Goal: Transaction & Acquisition: Obtain resource

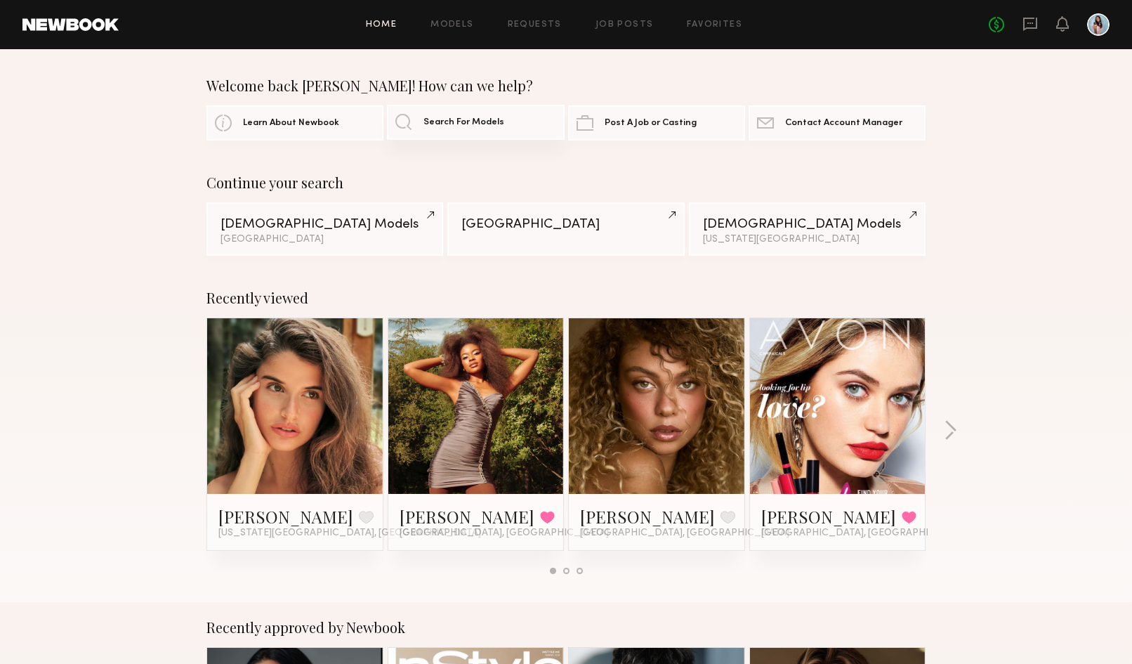
click at [418, 123] on link "Search For Models" at bounding box center [475, 122] width 177 height 35
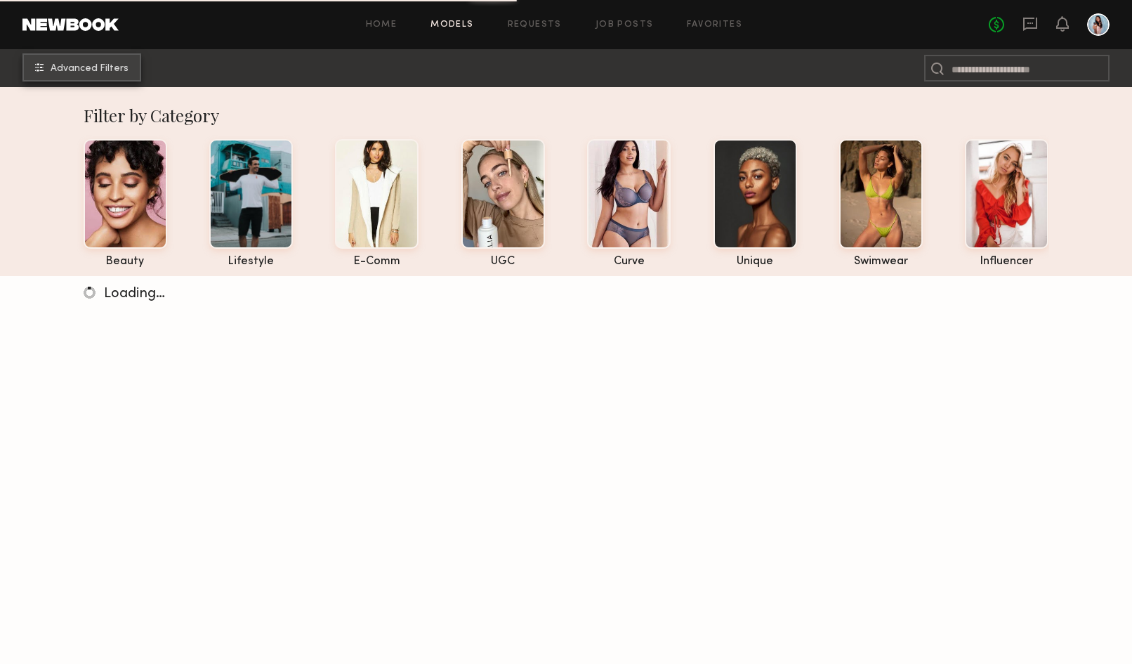
click at [114, 77] on button "Advanced Filters" at bounding box center [81, 67] width 119 height 28
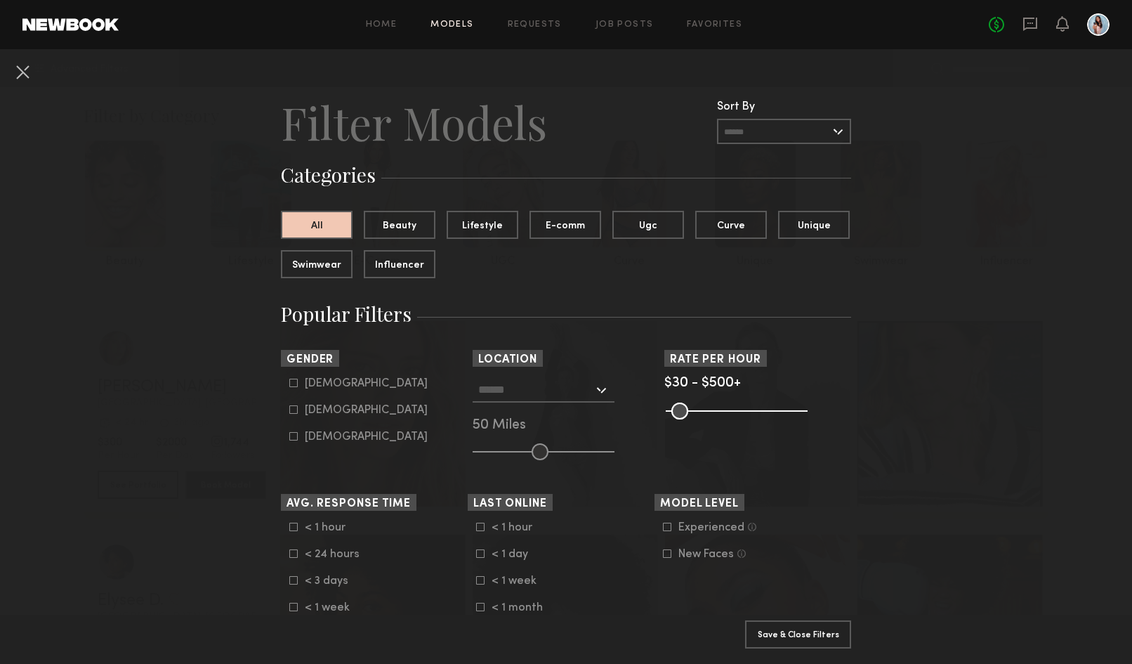
click at [310, 385] on div "Male" at bounding box center [366, 383] width 123 height 8
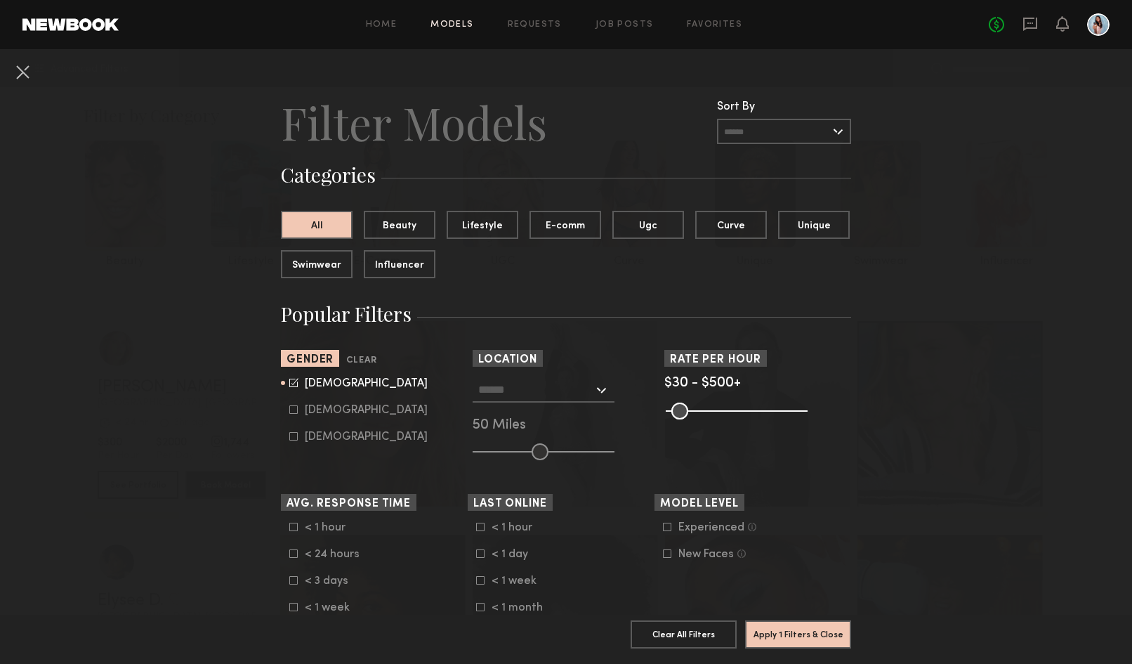
click at [313, 401] on form "Male Female Non-binary" at bounding box center [378, 410] width 178 height 66
click at [310, 382] on div "Male" at bounding box center [366, 383] width 123 height 8
type input "*"
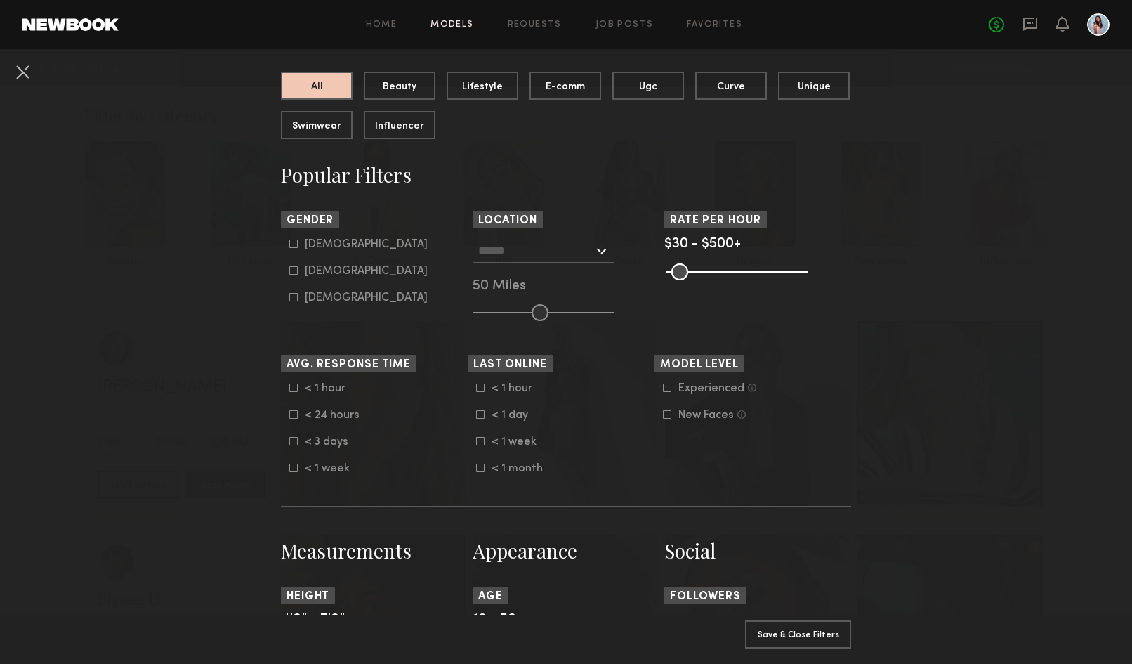
scroll to position [140, 0]
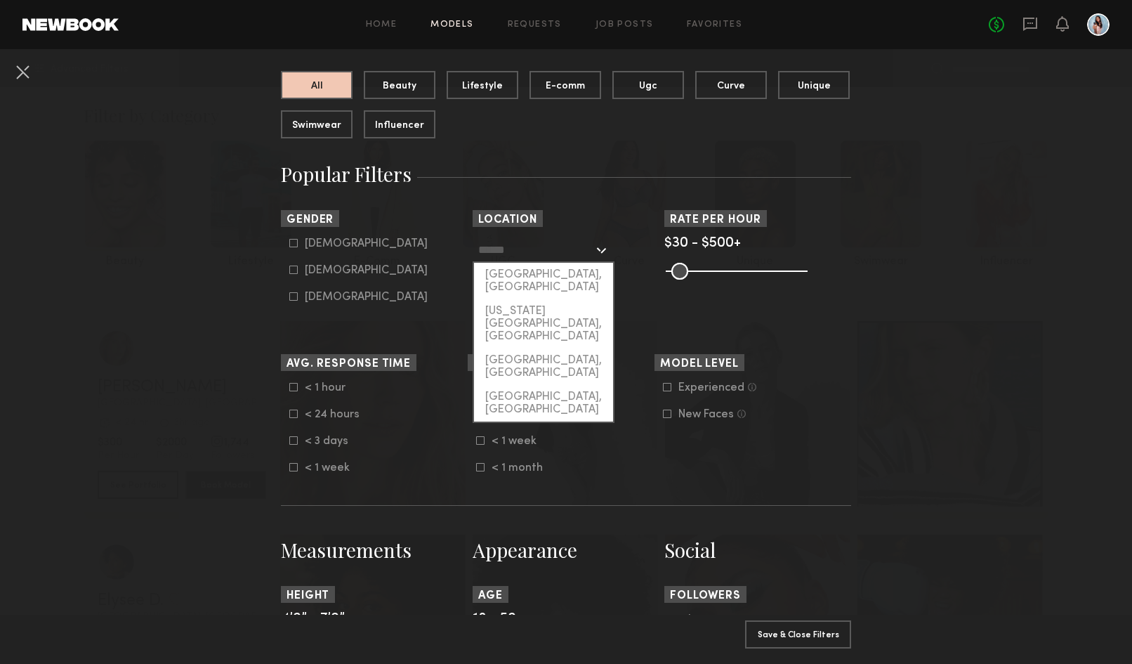
click at [552, 243] on input "text" at bounding box center [535, 249] width 115 height 24
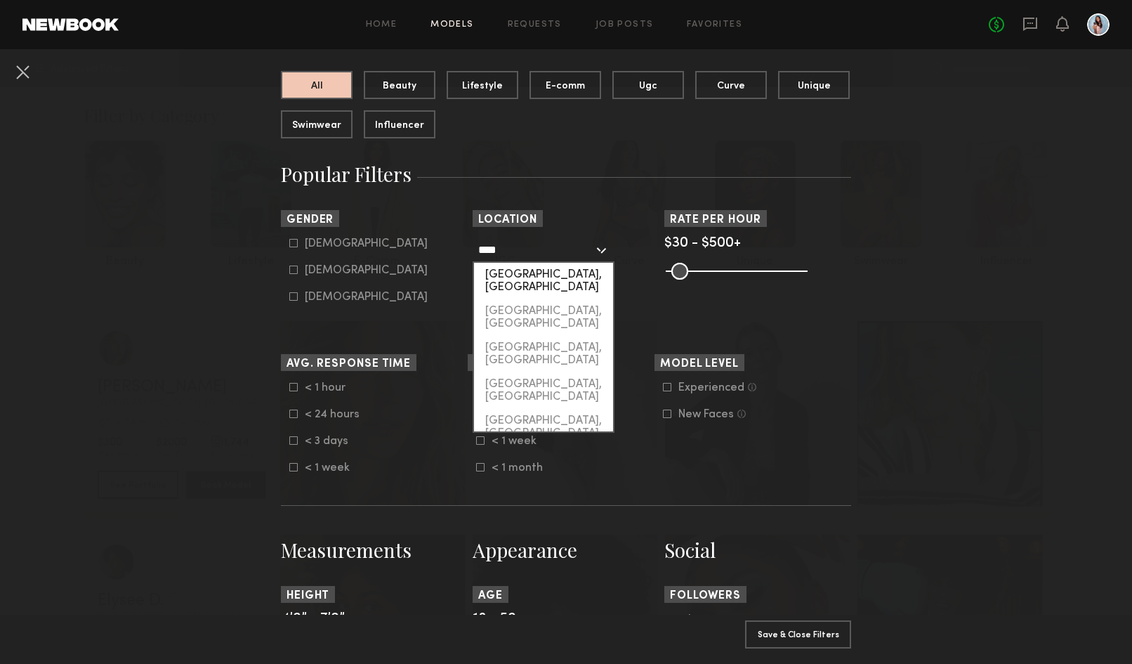
click at [535, 277] on div "[GEOGRAPHIC_DATA], [GEOGRAPHIC_DATA]" at bounding box center [543, 281] width 139 height 37
type input "*********"
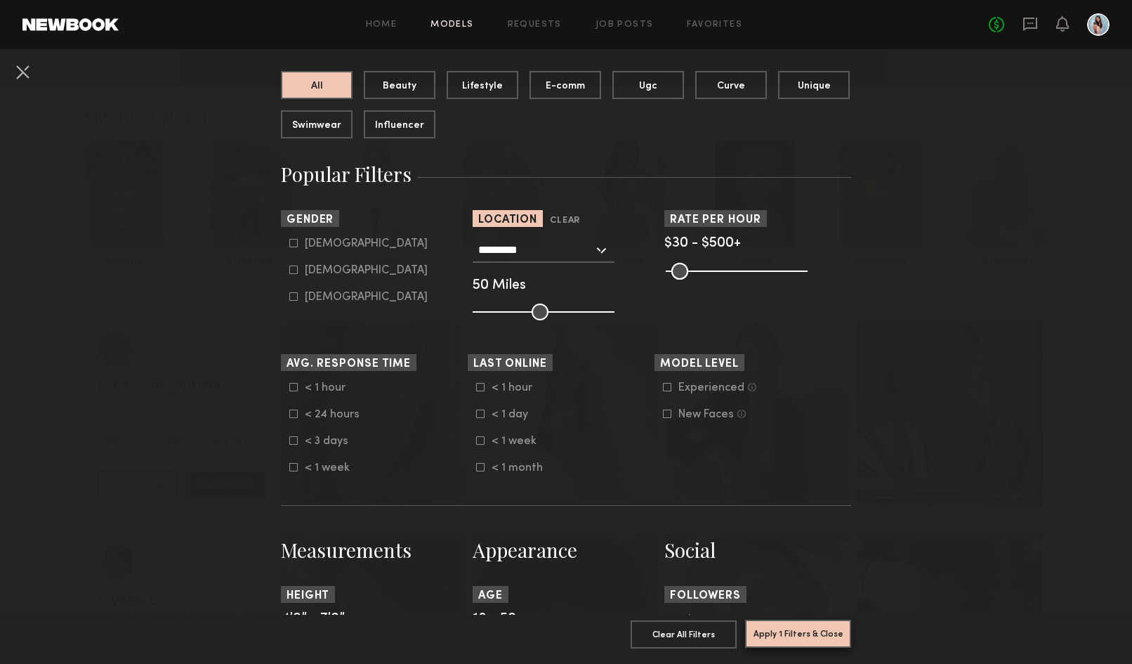
click at [772, 639] on button "Apply 1 Filters & Close" at bounding box center [798, 633] width 106 height 28
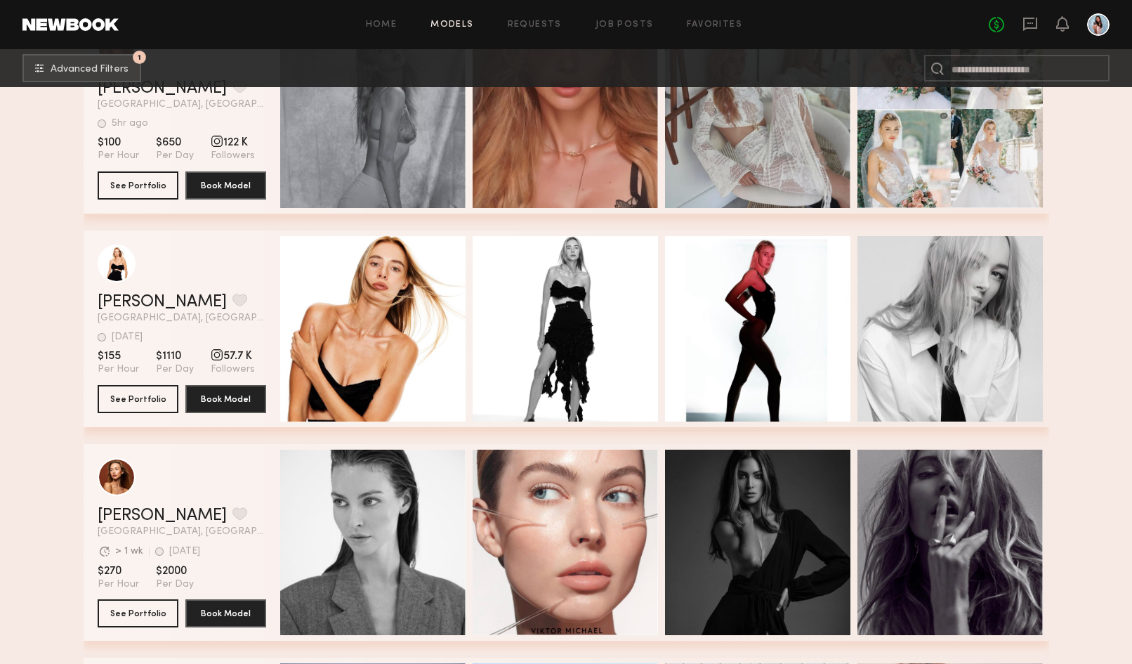
scroll to position [527, 0]
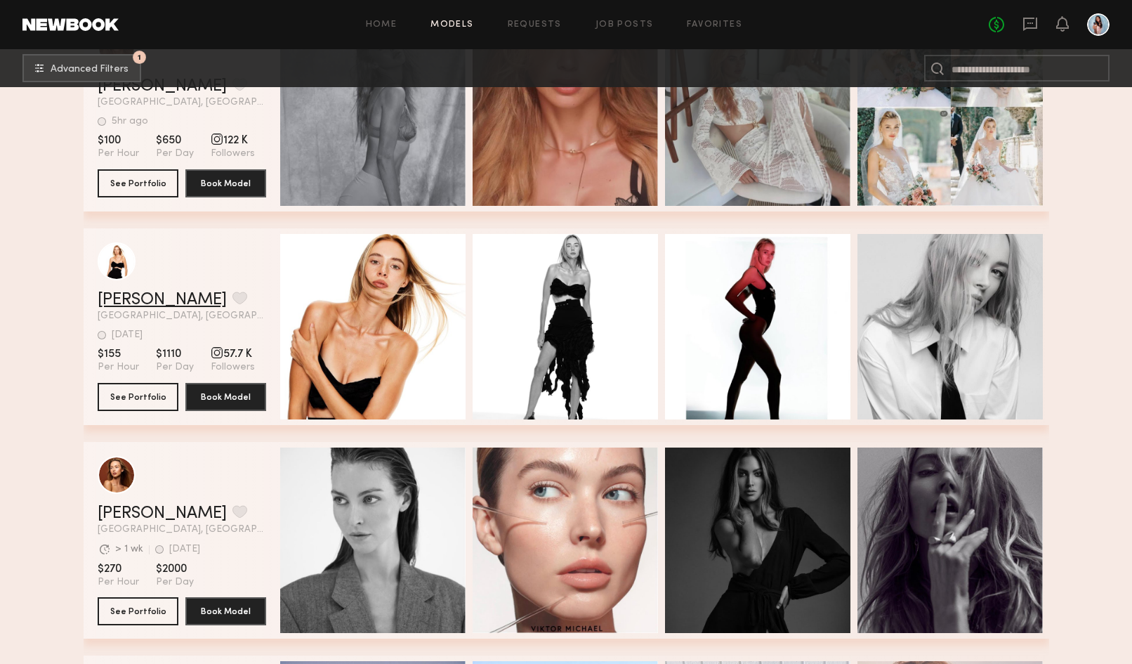
click at [107, 294] on link "[PERSON_NAME]" at bounding box center [162, 299] width 129 height 17
click at [1081, 1] on header "Home Models Requests Job Posts Favorites Sign Out No fees up to $5,000" at bounding box center [566, 24] width 1132 height 49
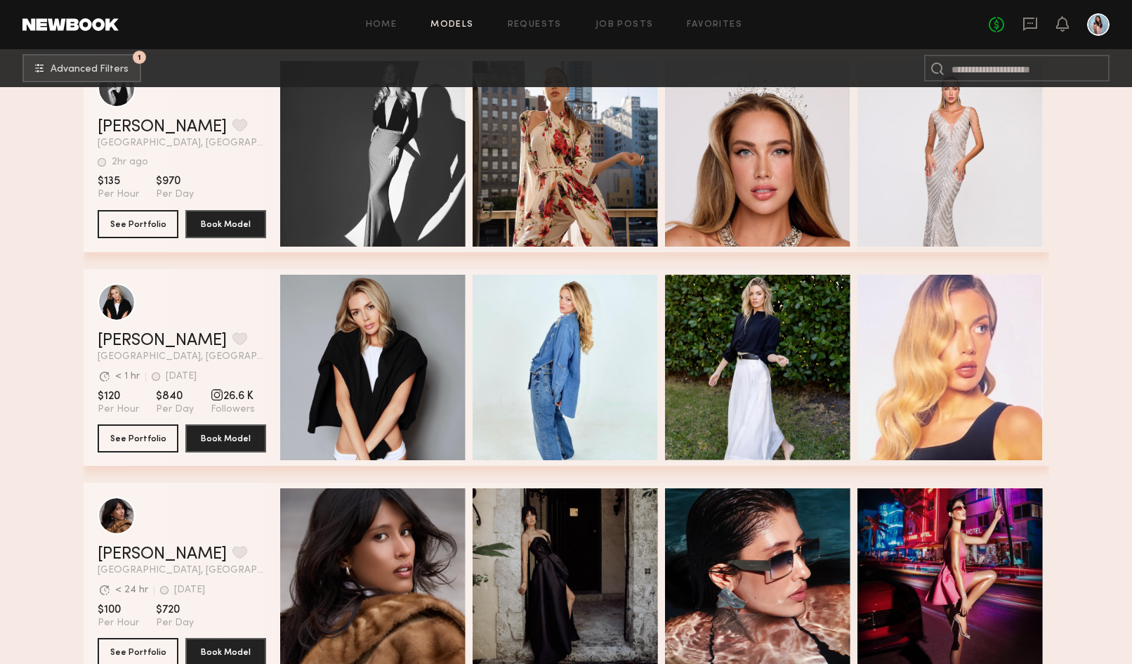
scroll to position [1767, 0]
drag, startPoint x: 126, startPoint y: 438, endPoint x: 1093, endPoint y: -32, distance: 1075.2
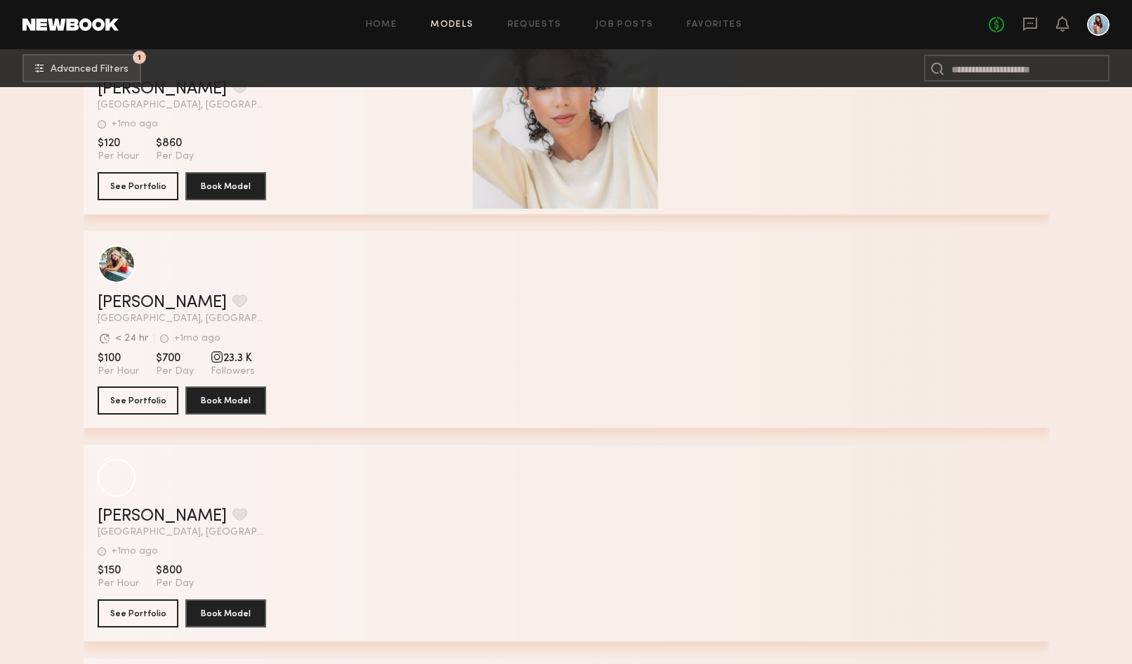
scroll to position [8211, 0]
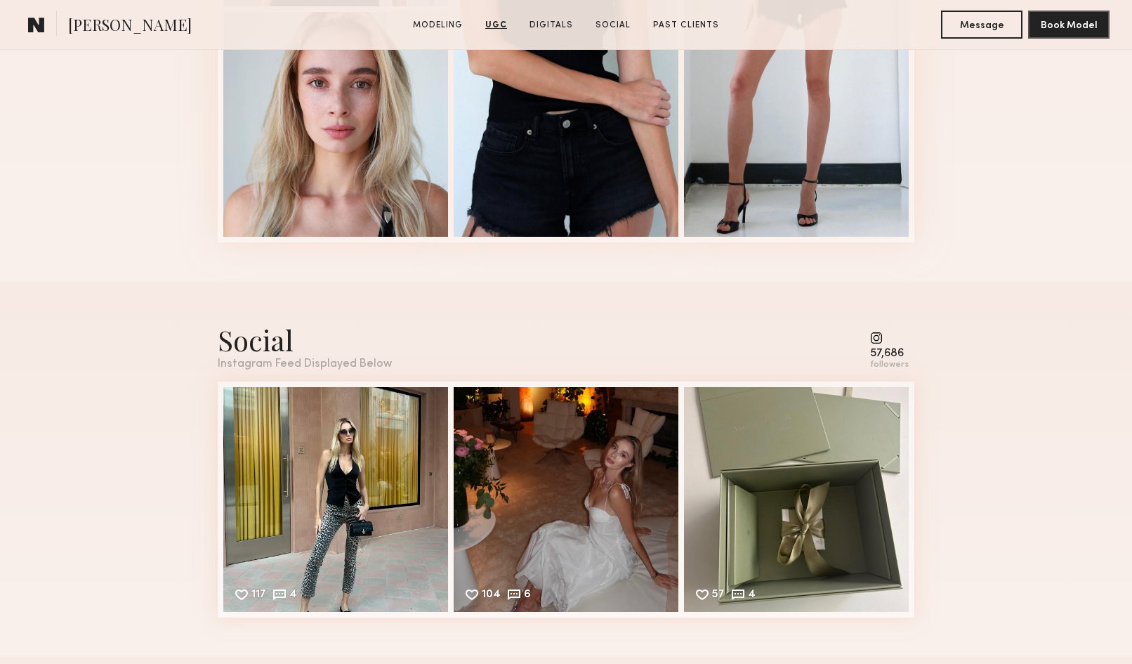
scroll to position [2656, 0]
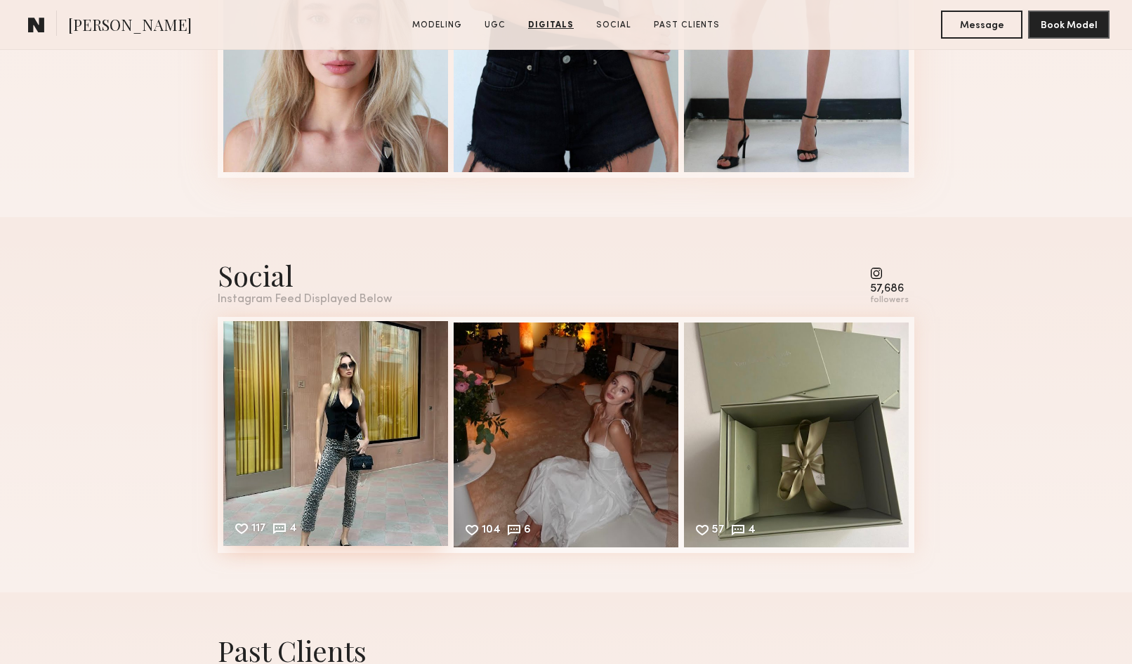
click at [379, 427] on div "117 4 Likes & comments displayed to show model’s engagement" at bounding box center [335, 433] width 225 height 225
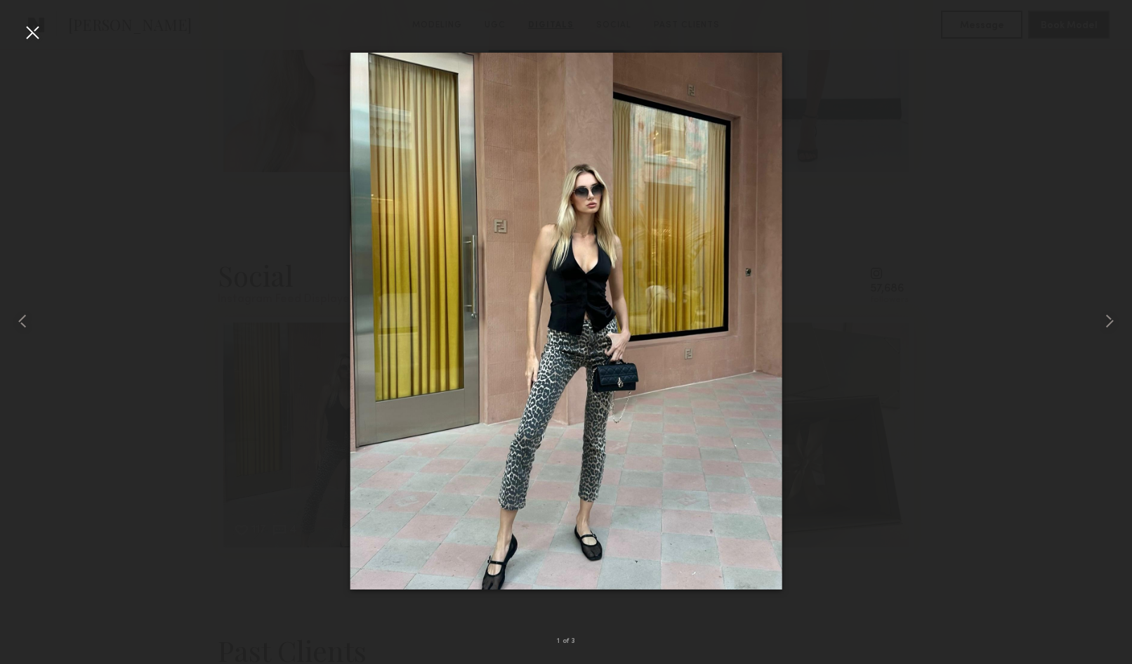
click at [872, 353] on div at bounding box center [566, 320] width 1132 height 596
click at [37, 30] on div at bounding box center [32, 32] width 22 height 22
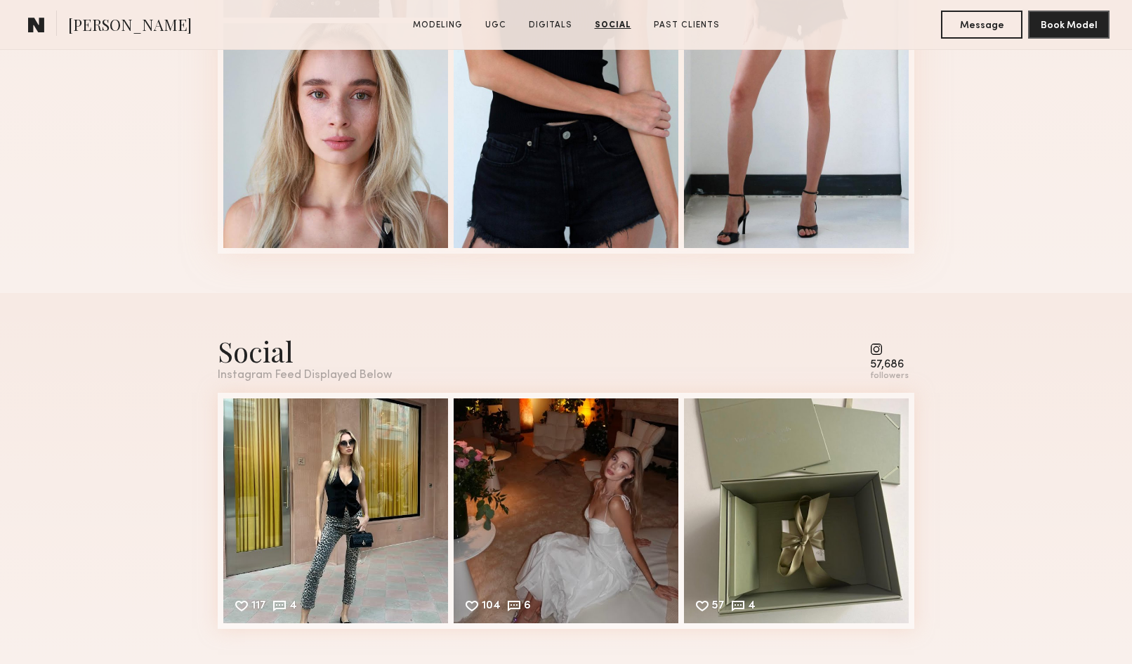
scroll to position [2579, 0]
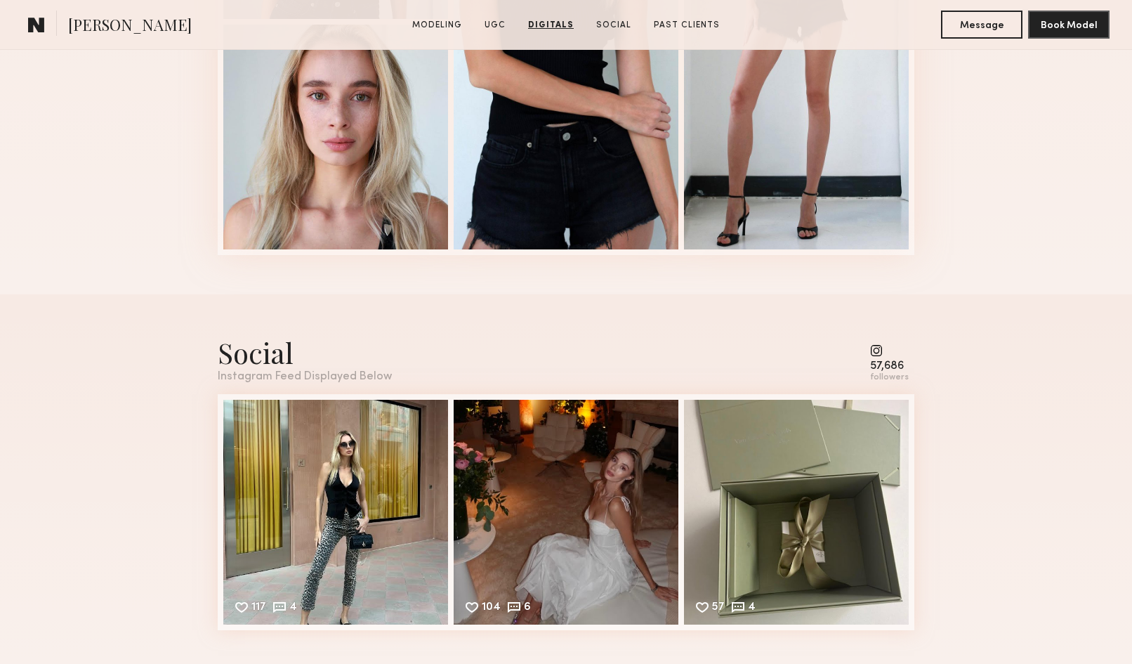
click at [883, 353] on common-icon at bounding box center [889, 350] width 39 height 13
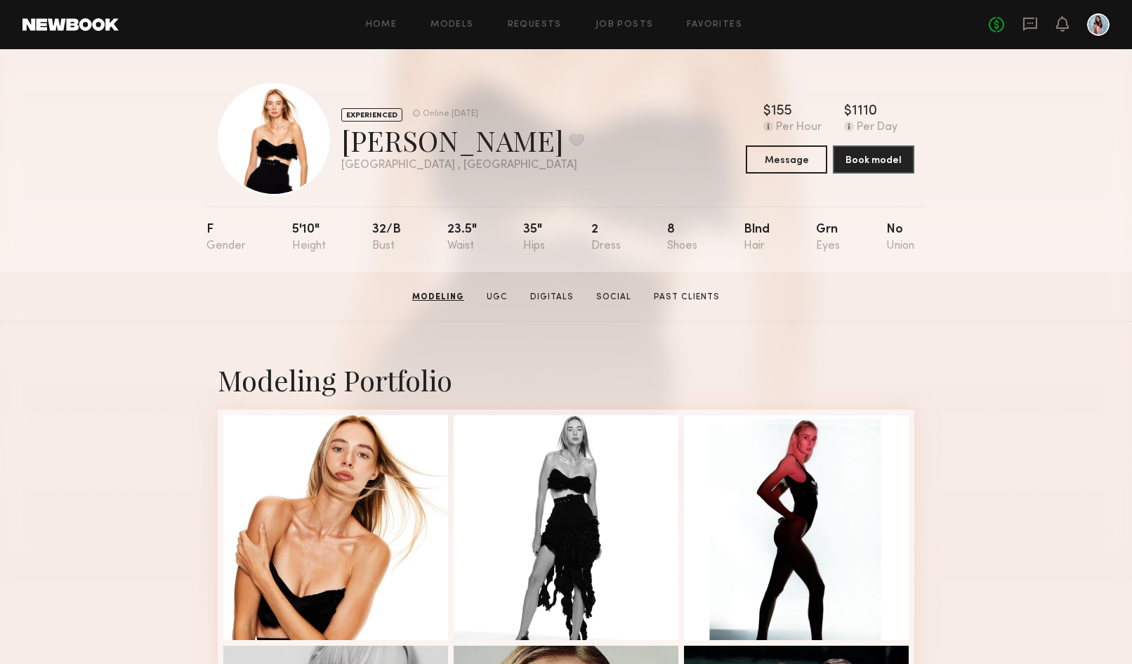
scroll to position [0, 0]
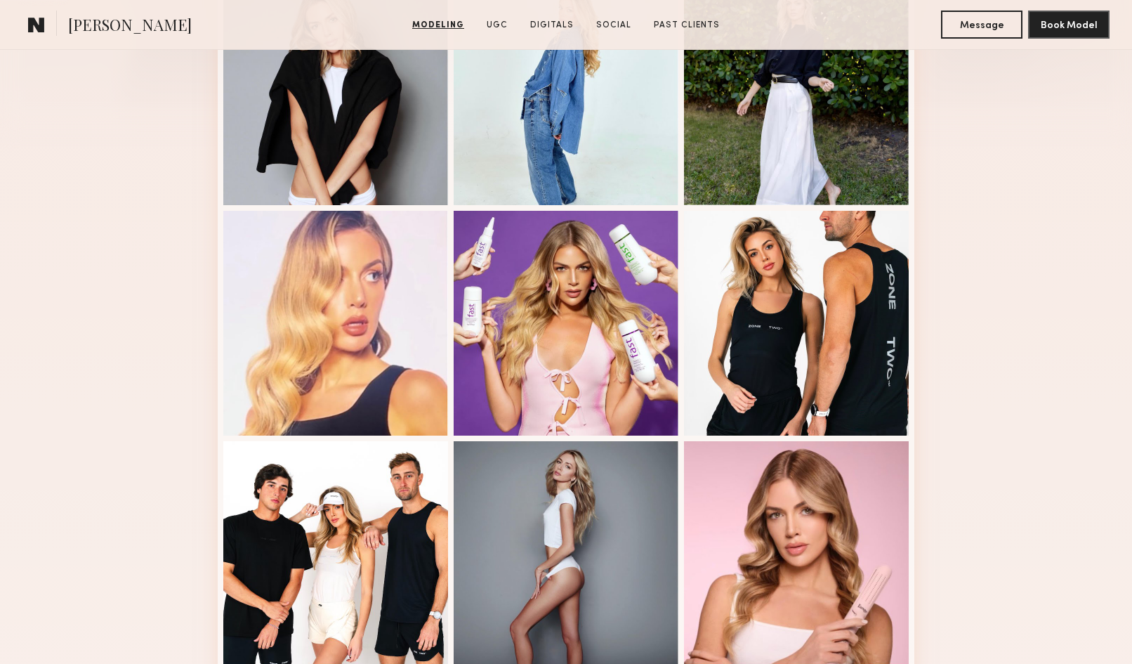
scroll to position [421, 0]
